Goal: Information Seeking & Learning: Understand process/instructions

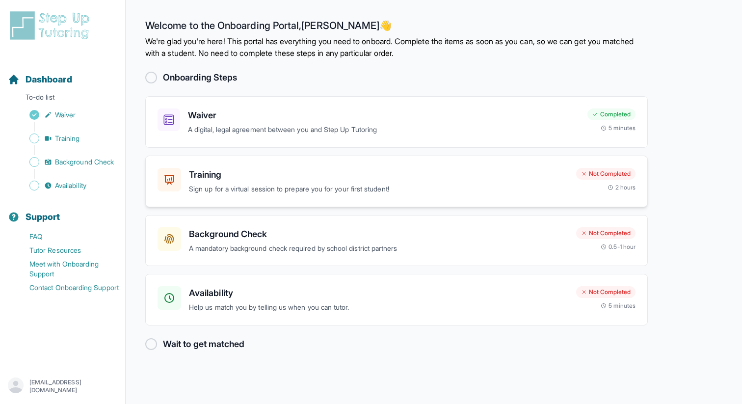
click at [420, 192] on p "Sign up for a virtual session to prepare you for your first student!" at bounding box center [378, 188] width 379 height 11
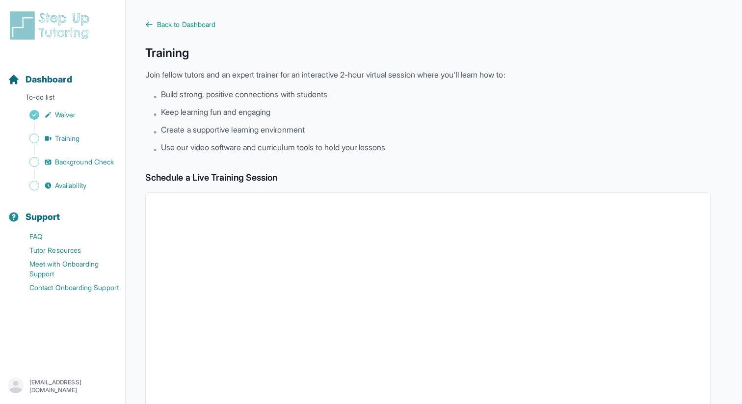
click at [165, 19] on main "Back to Dashboard Training Join fellow tutors and an expert trainer for an inte…" at bounding box center [434, 345] width 616 height 691
click at [189, 26] on span "Back to Dashboard" at bounding box center [186, 25] width 58 height 10
